Goal: Use online tool/utility: Utilize a website feature to perform a specific function

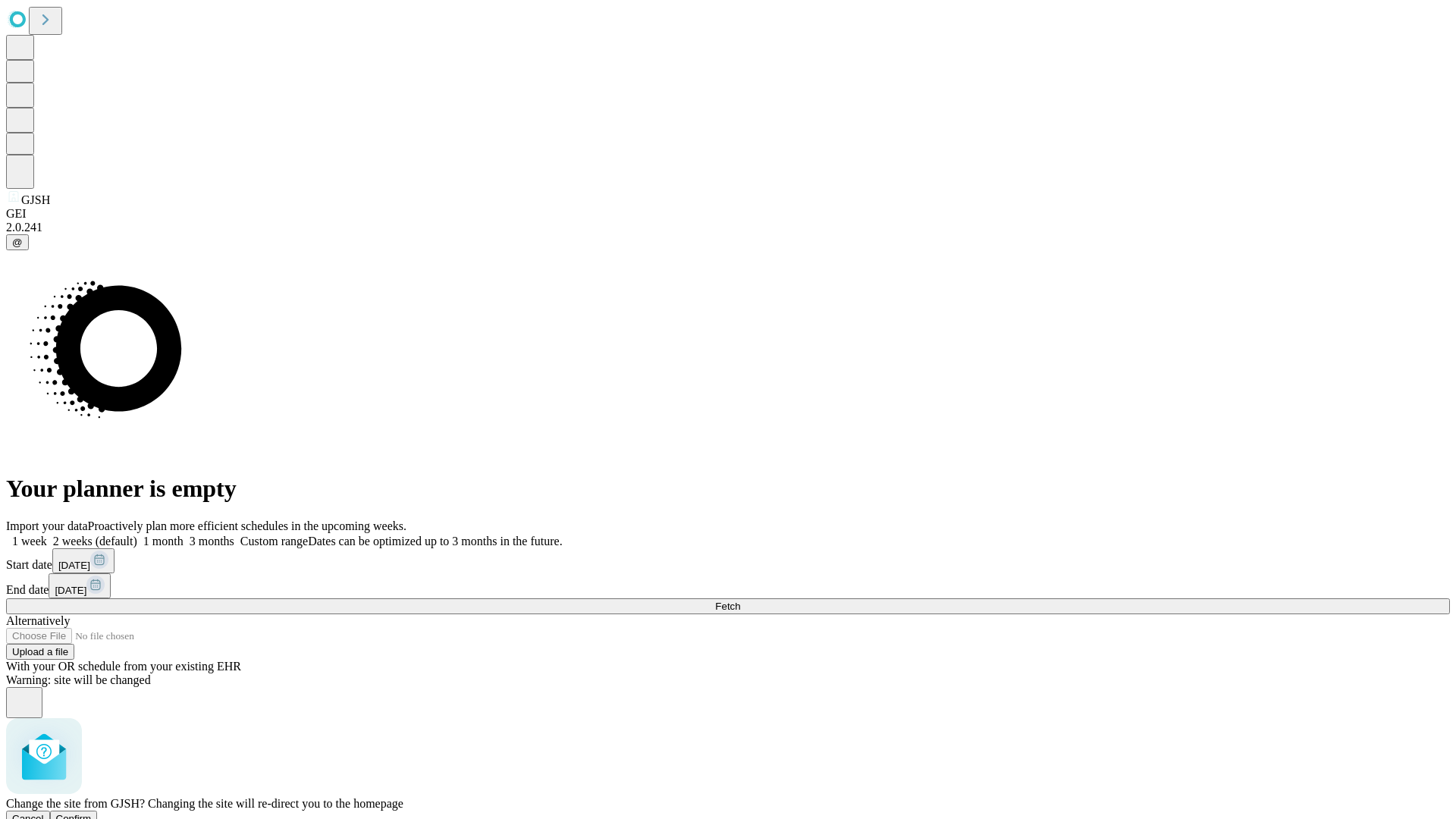
click at [91, 813] on span "Confirm" at bounding box center [74, 818] width 36 height 11
click at [137, 534] on label "2 weeks (default)" at bounding box center [92, 541] width 91 height 13
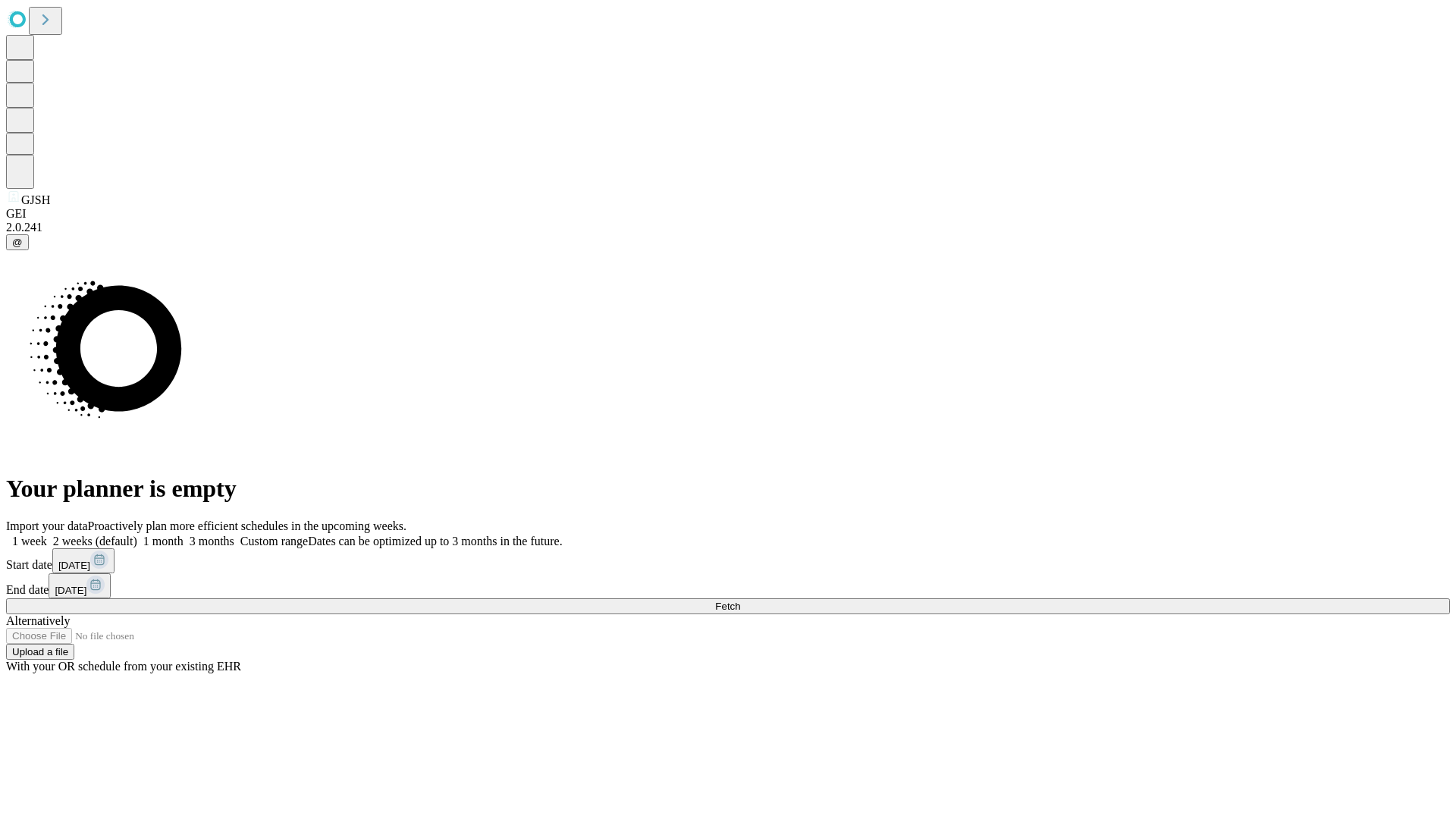
click at [740, 601] on span "Fetch" at bounding box center [727, 606] width 25 height 11
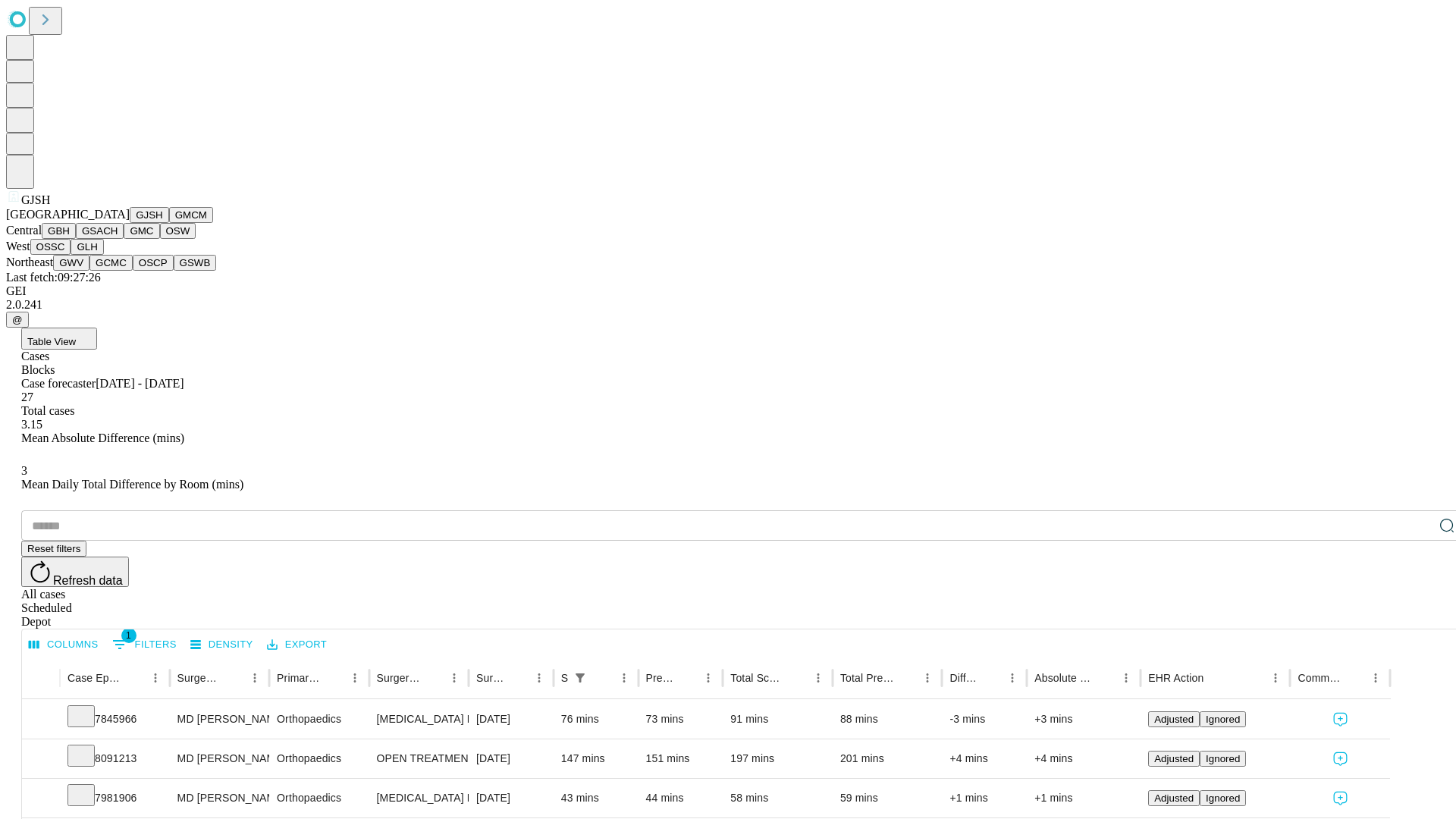
click at [169, 223] on button "GMCM" at bounding box center [191, 215] width 44 height 16
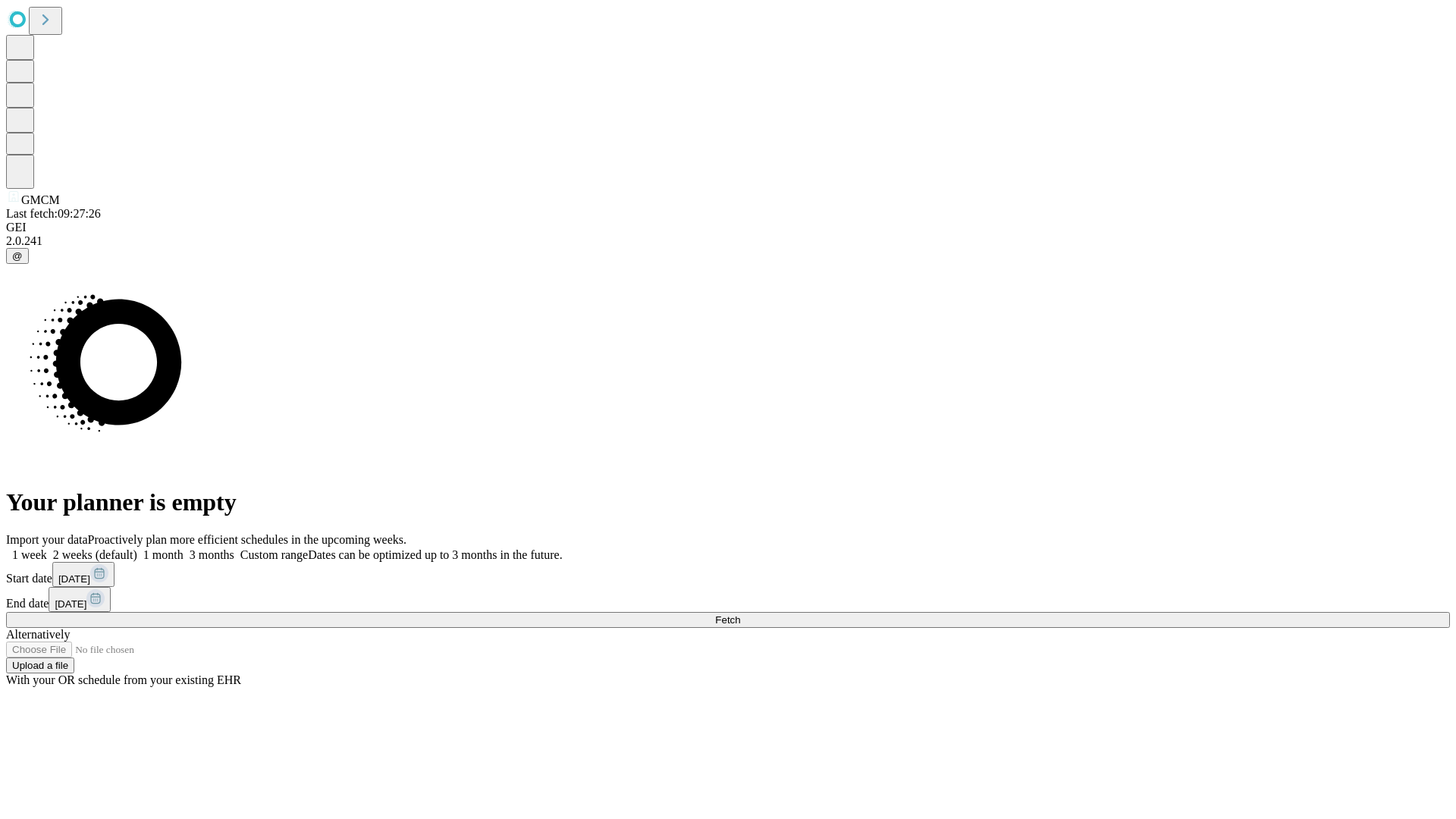
click at [740, 614] on span "Fetch" at bounding box center [727, 620] width 25 height 11
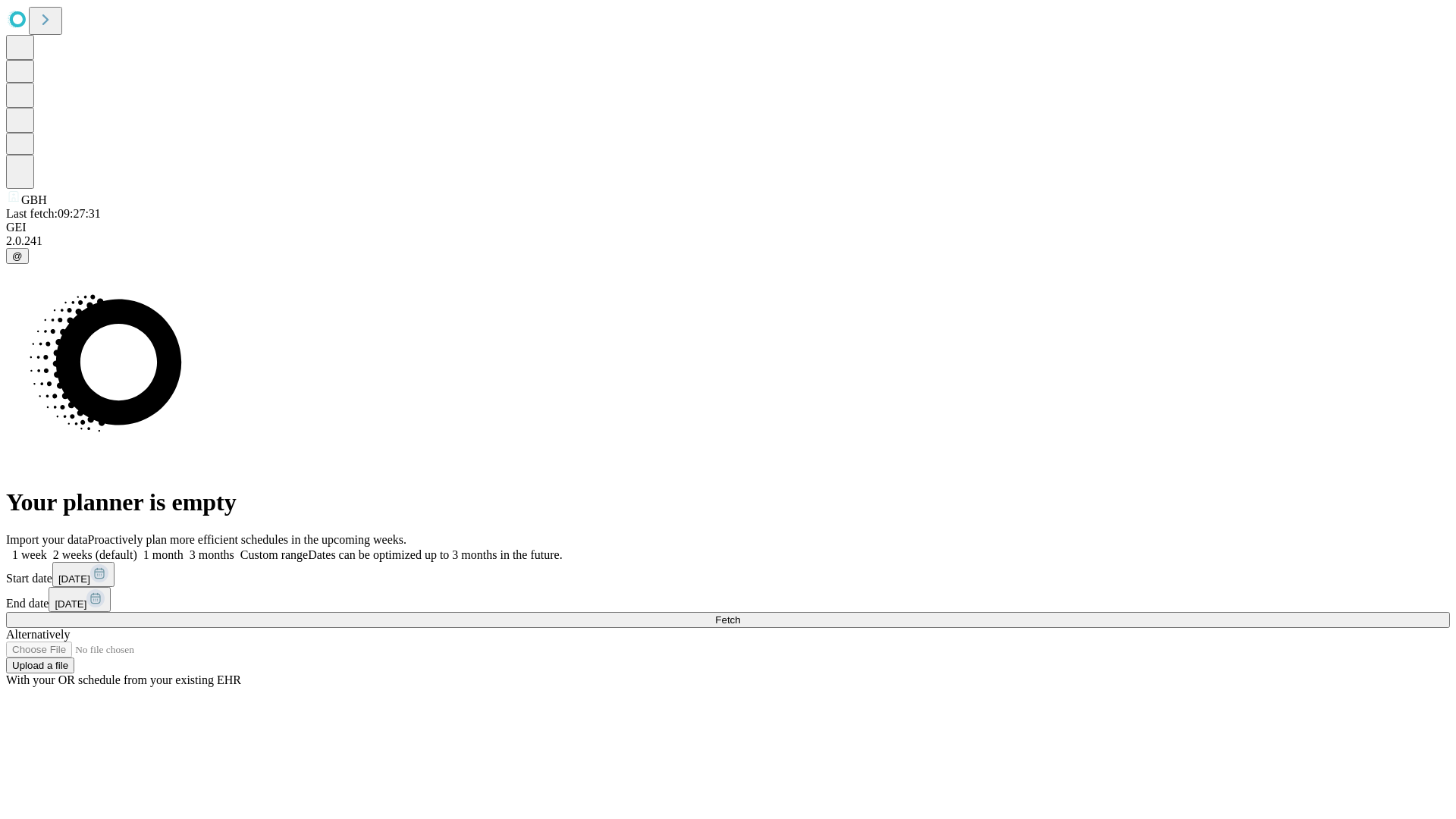
click at [137, 548] on label "2 weeks (default)" at bounding box center [92, 555] width 91 height 13
click at [740, 614] on span "Fetch" at bounding box center [727, 620] width 25 height 11
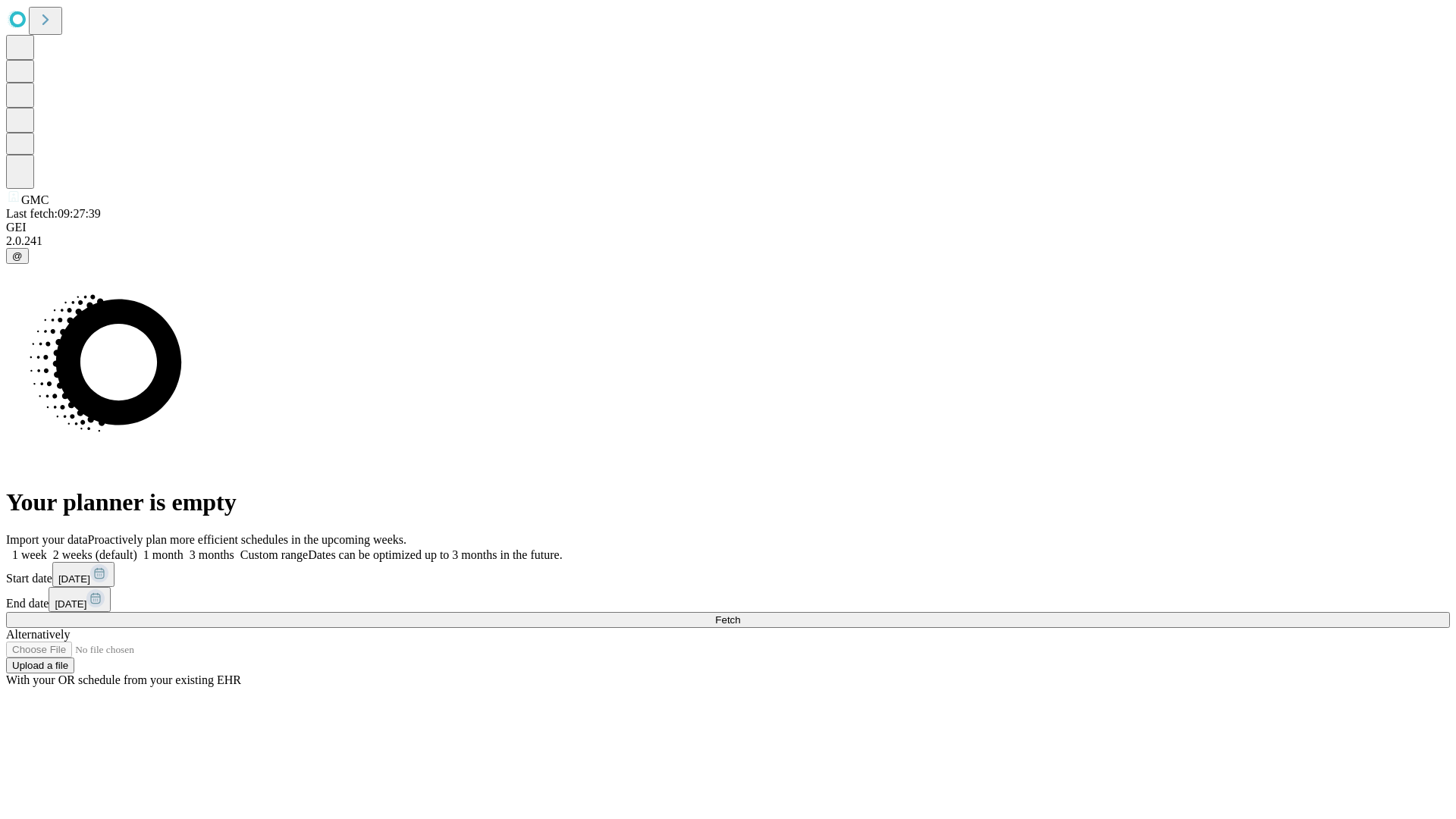
click at [137, 548] on label "2 weeks (default)" at bounding box center [92, 555] width 91 height 13
click at [740, 614] on span "Fetch" at bounding box center [727, 620] width 25 height 11
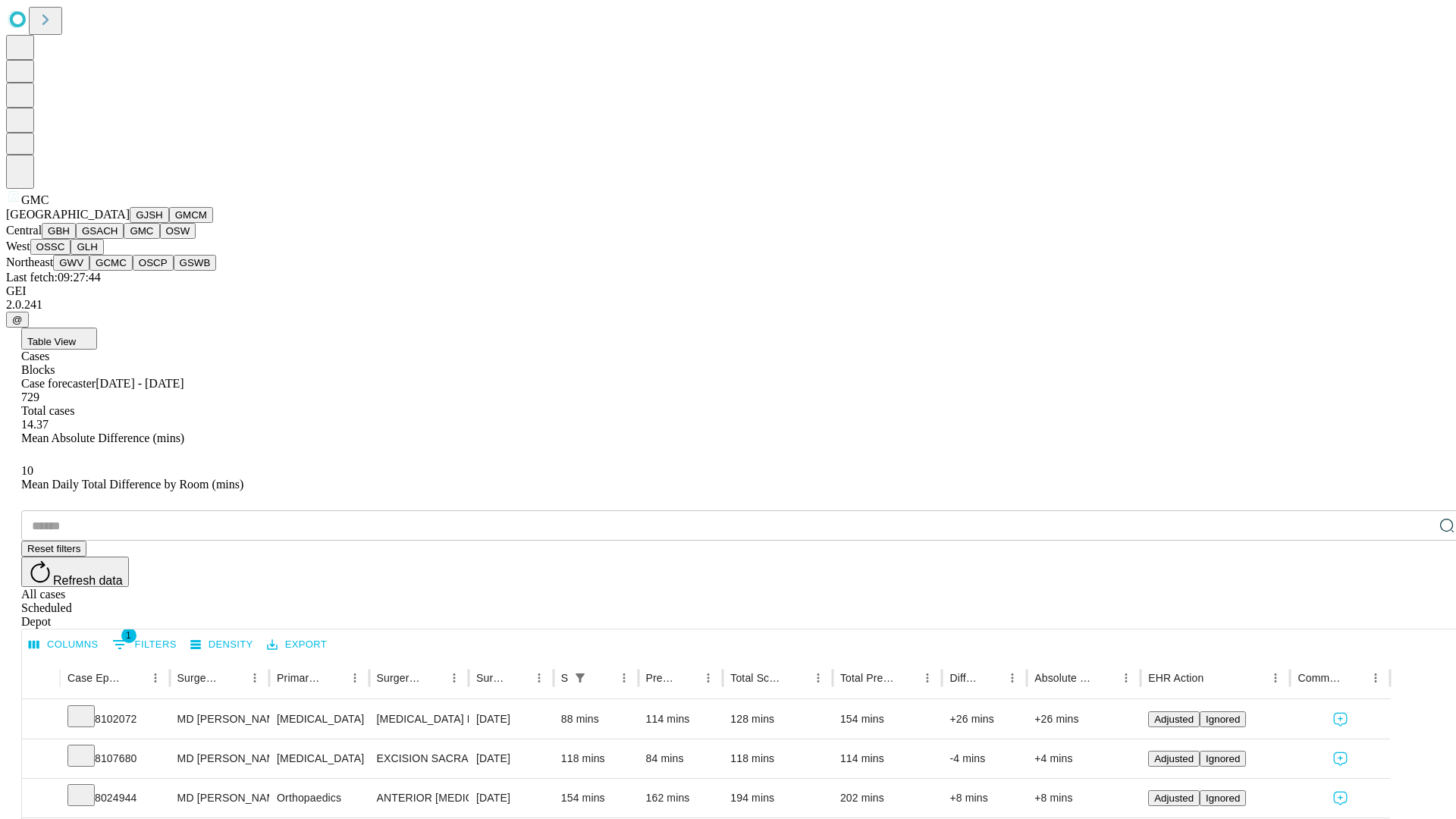
click at [160, 239] on button "OSW" at bounding box center [178, 231] width 36 height 16
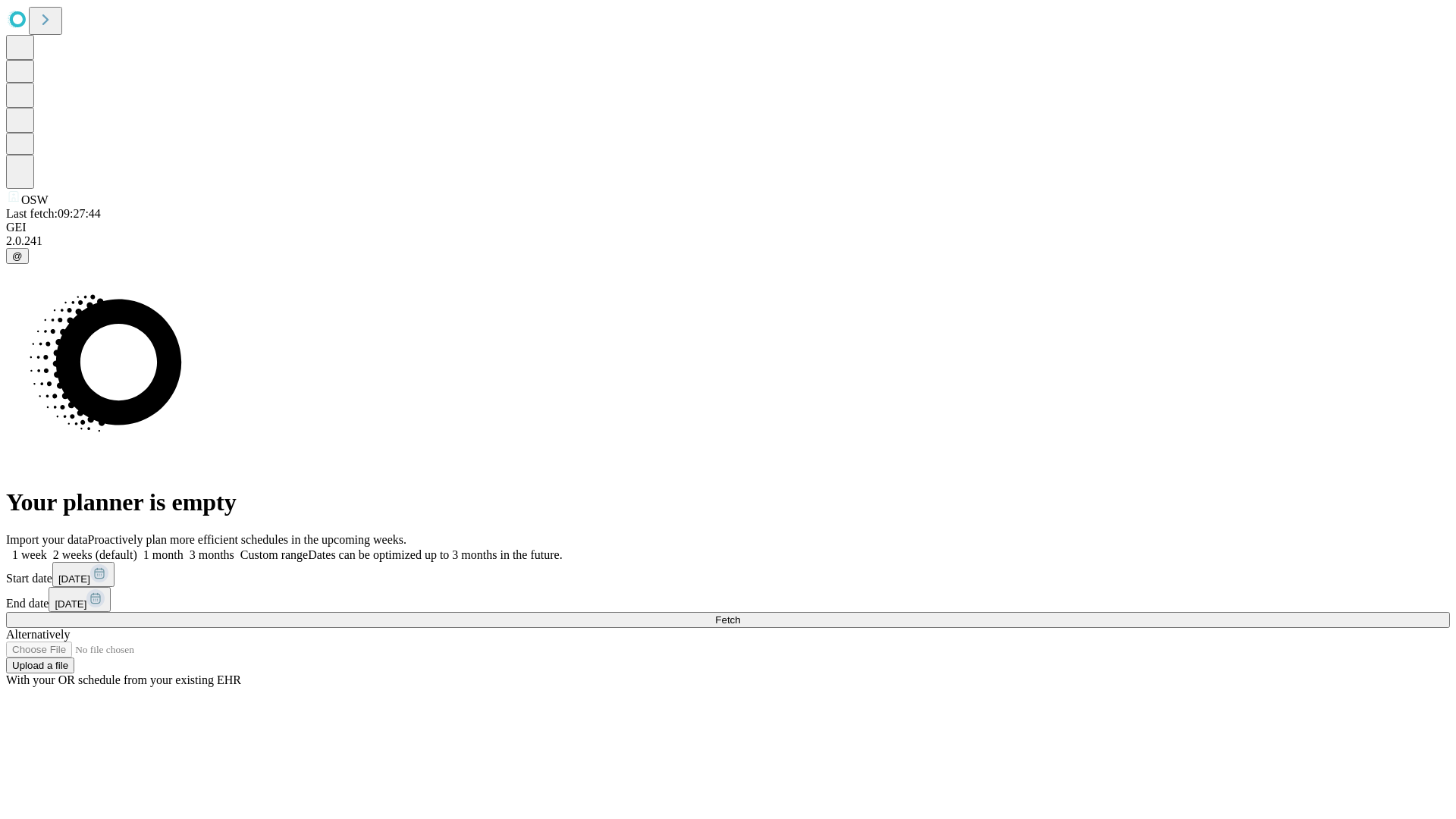
click at [137, 548] on label "2 weeks (default)" at bounding box center [92, 555] width 91 height 13
click at [740, 614] on span "Fetch" at bounding box center [727, 620] width 25 height 11
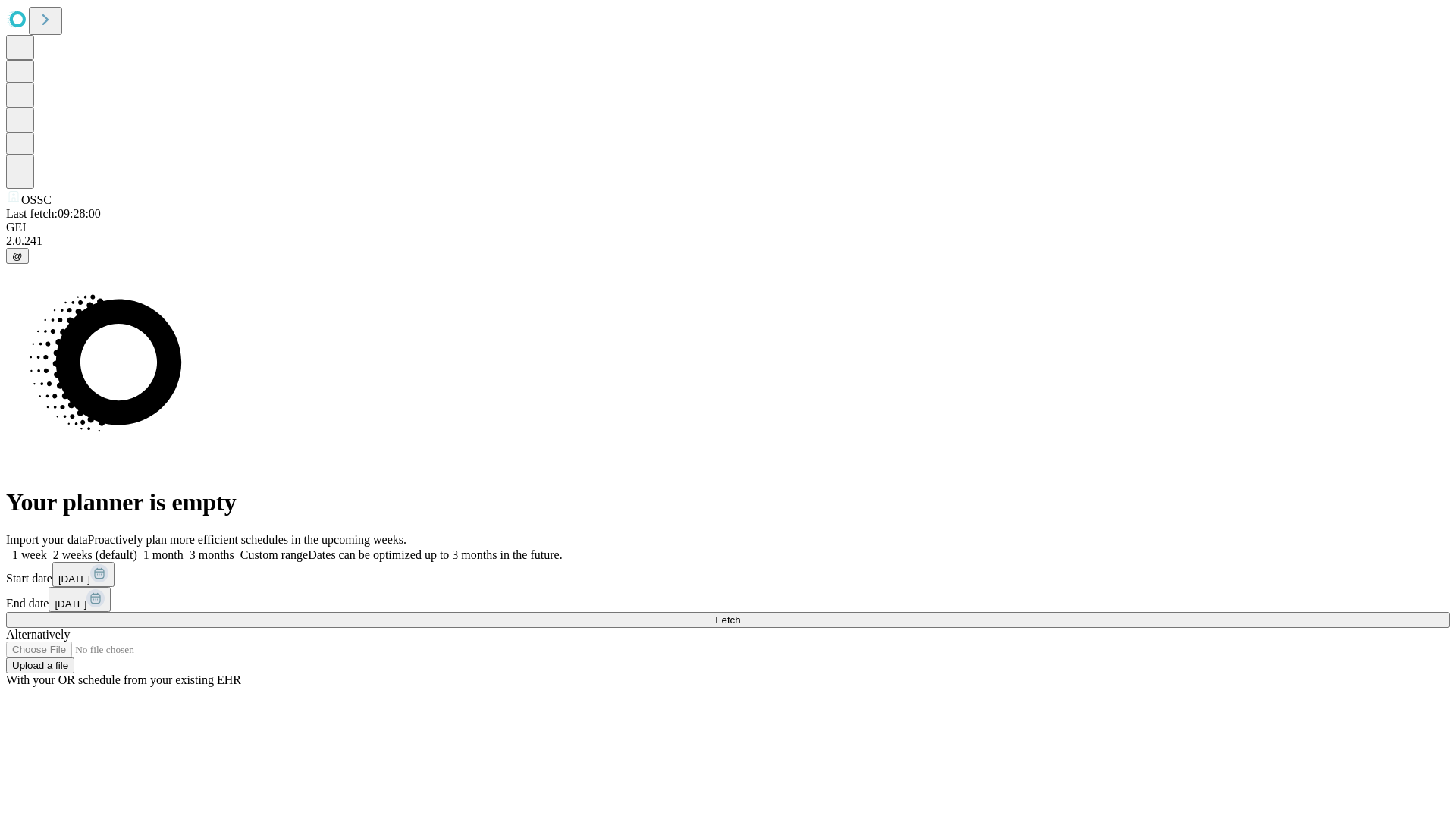
click at [137, 548] on label "2 weeks (default)" at bounding box center [92, 555] width 91 height 13
click at [740, 614] on span "Fetch" at bounding box center [727, 620] width 25 height 11
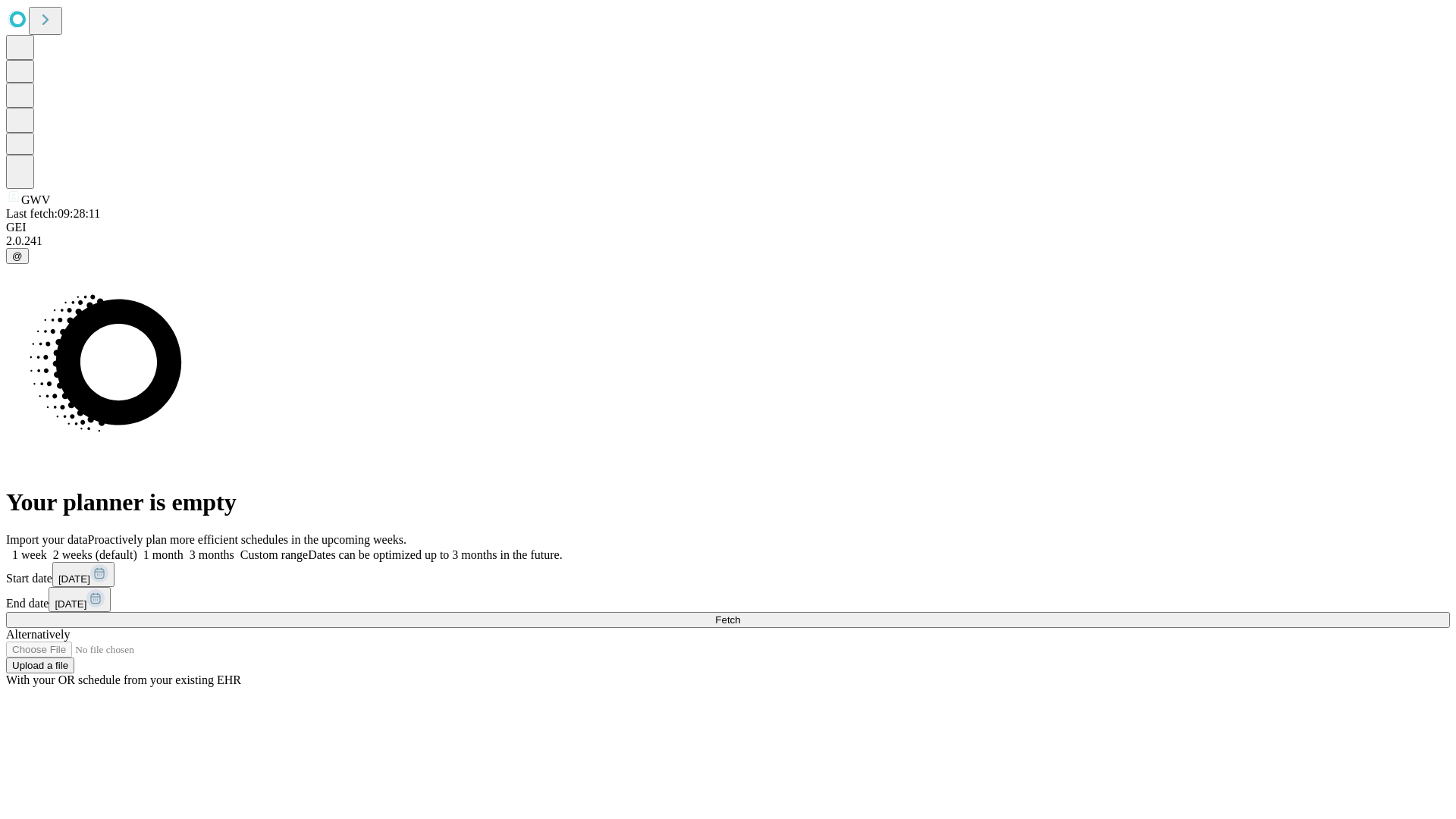
click at [137, 548] on label "2 weeks (default)" at bounding box center [92, 555] width 91 height 13
click at [740, 614] on span "Fetch" at bounding box center [727, 620] width 25 height 11
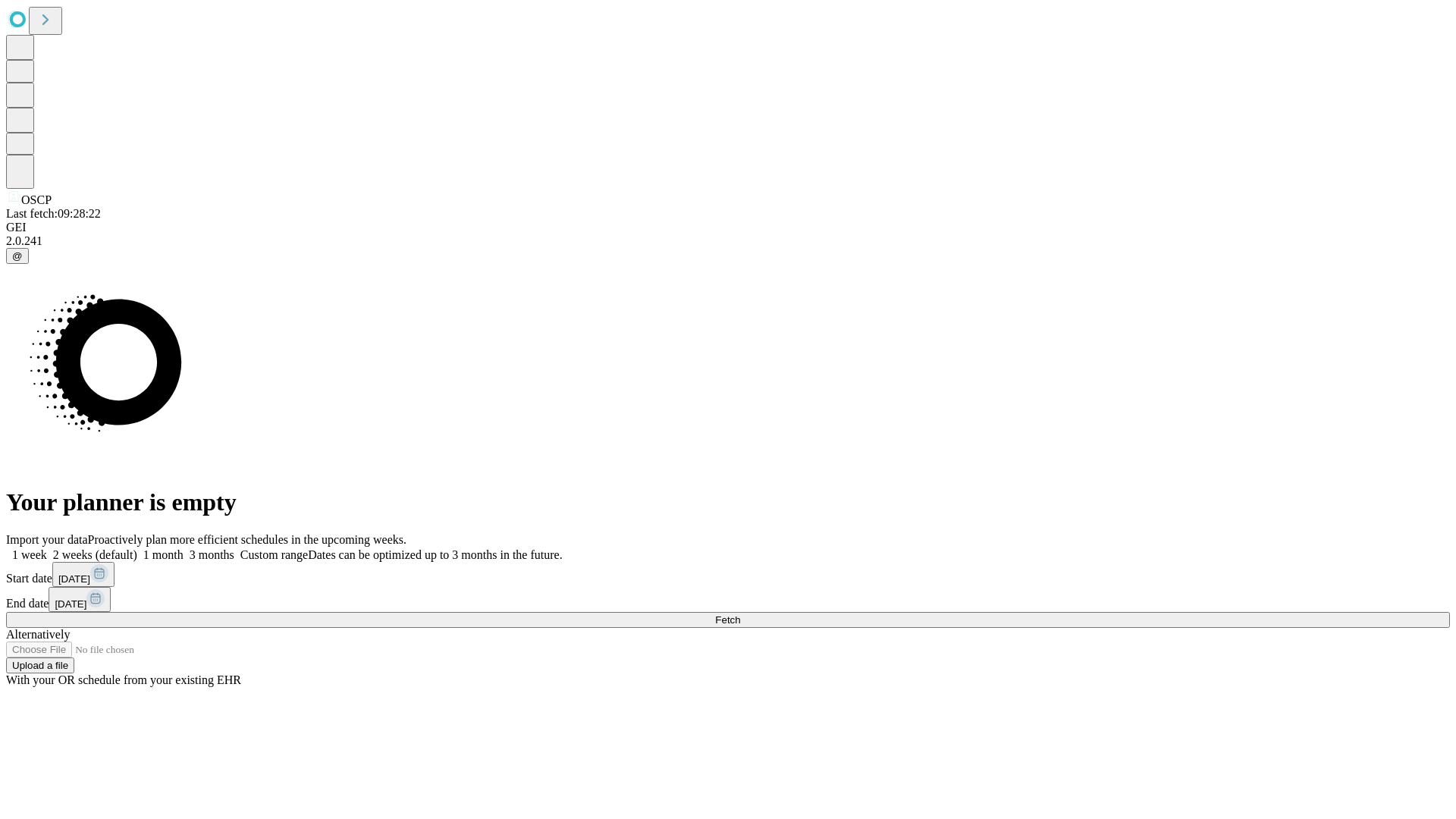
click at [137, 548] on label "2 weeks (default)" at bounding box center [92, 555] width 91 height 13
click at [740, 614] on span "Fetch" at bounding box center [727, 620] width 25 height 11
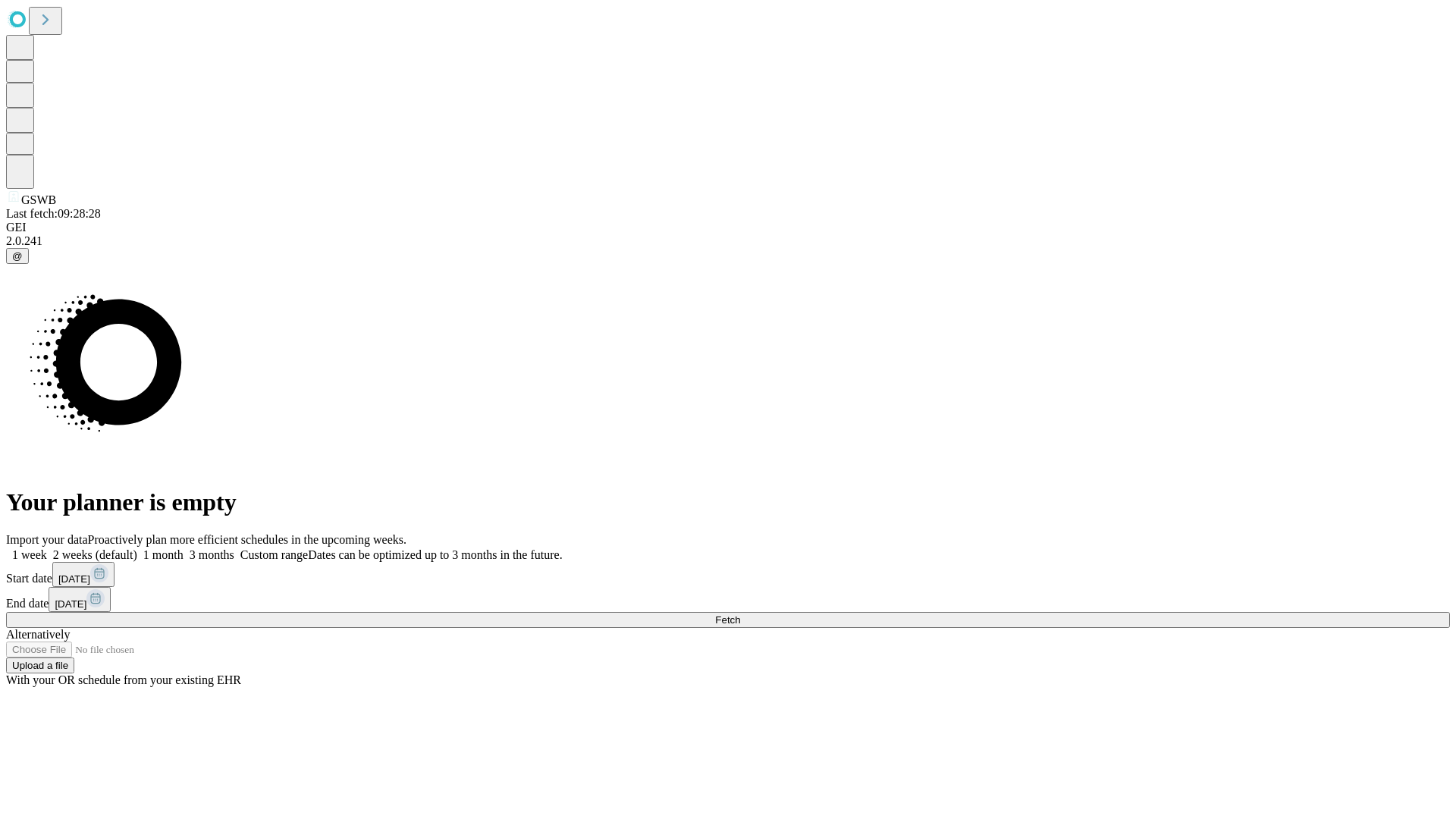
click at [137, 548] on label "2 weeks (default)" at bounding box center [92, 555] width 91 height 13
click at [740, 614] on span "Fetch" at bounding box center [727, 620] width 25 height 11
